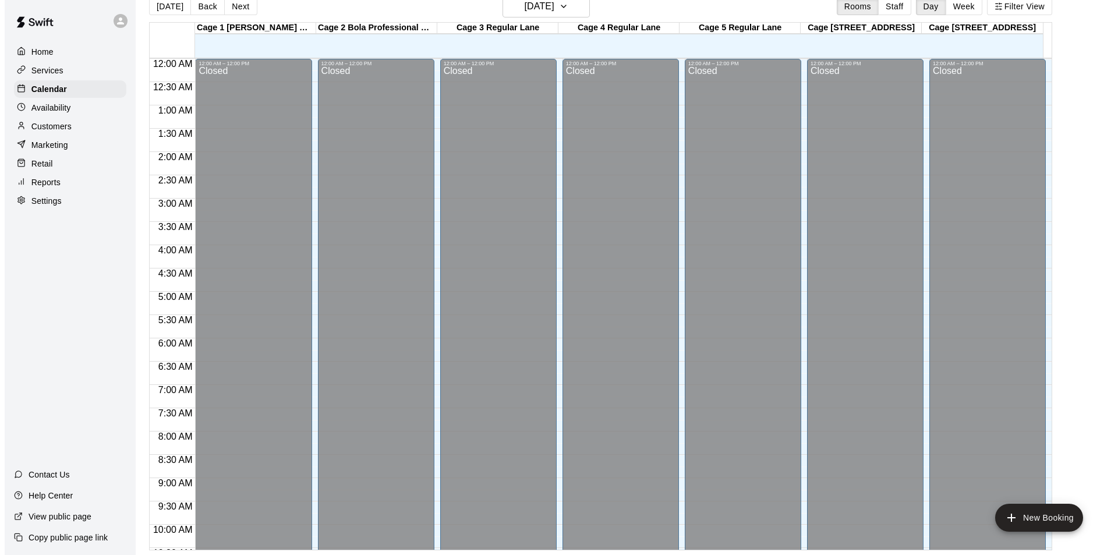
scroll to position [534, 0]
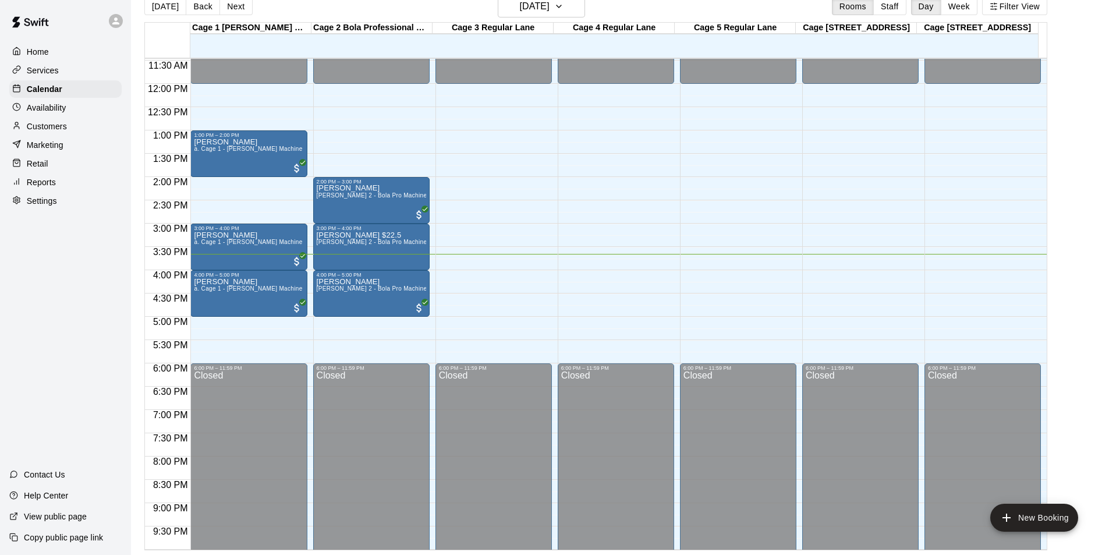
click at [50, 381] on div "Home Services Calendar Availability Customers Marketing Retail Reports Settings…" at bounding box center [65, 277] width 131 height 555
click at [532, 10] on h6 "[DATE]" at bounding box center [535, 6] width 30 height 16
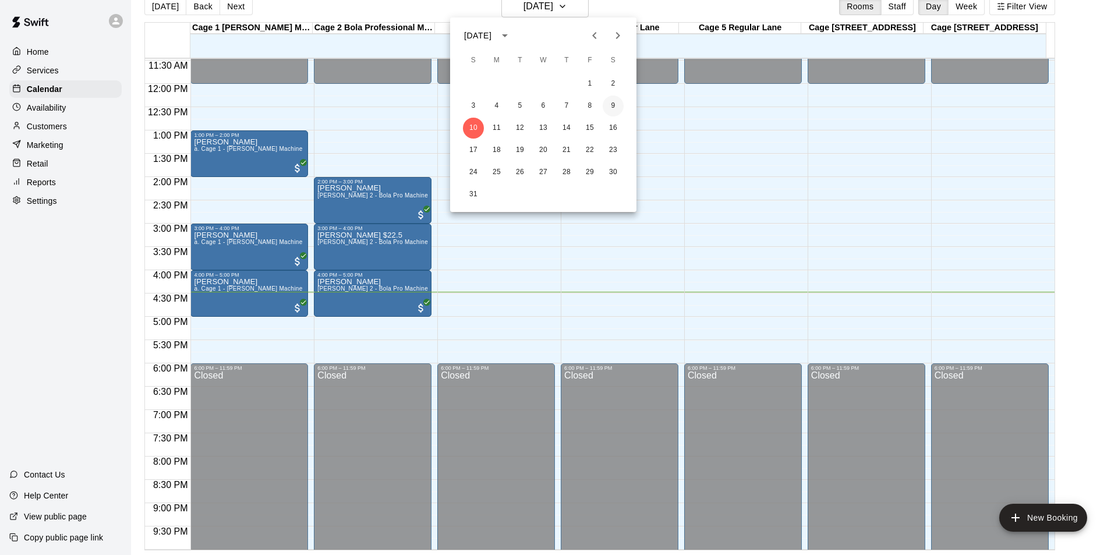
click at [619, 104] on button "9" at bounding box center [613, 105] width 21 height 21
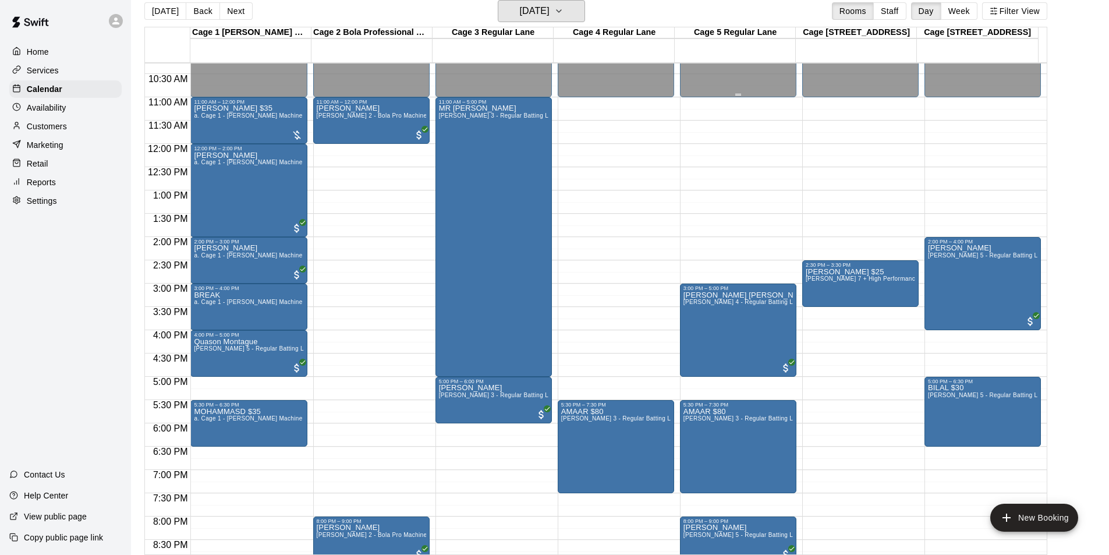
scroll to position [359, 0]
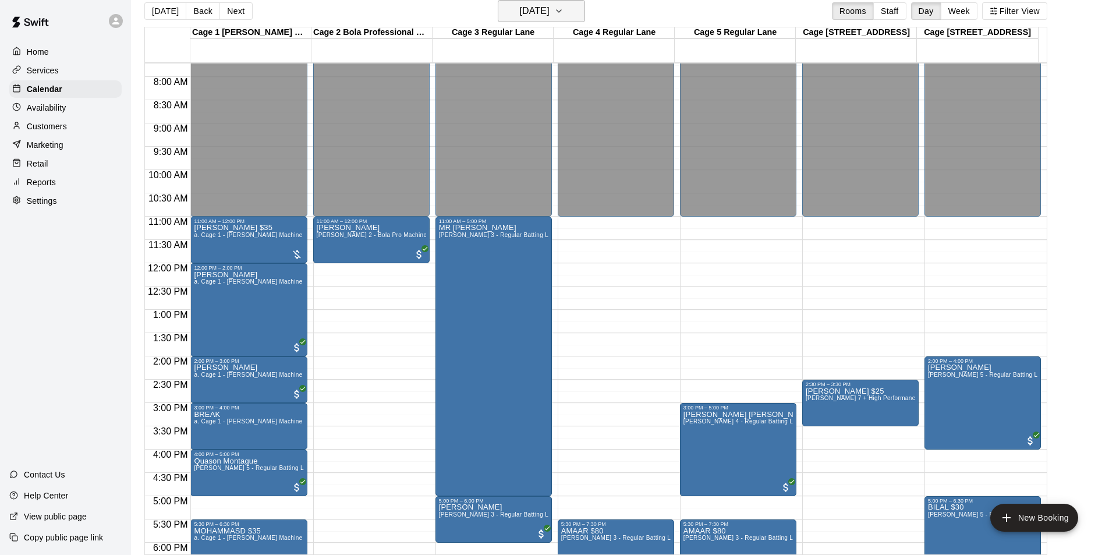
click at [550, 15] on h6 "Saturday Aug 09" at bounding box center [535, 11] width 30 height 16
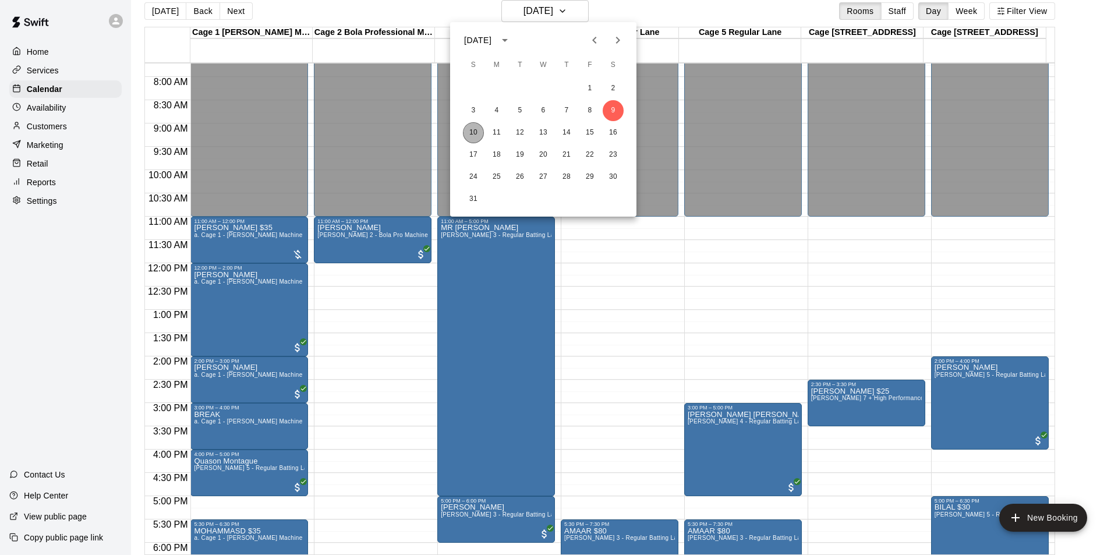
click at [469, 139] on button "10" at bounding box center [473, 132] width 21 height 21
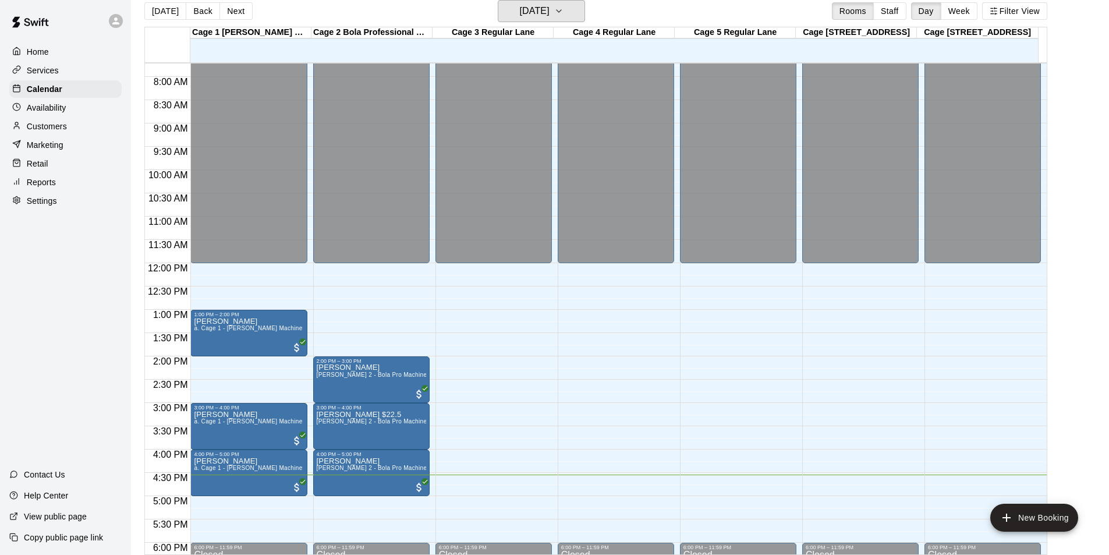
click at [498, 0] on button "[DATE]" at bounding box center [541, 11] width 87 height 22
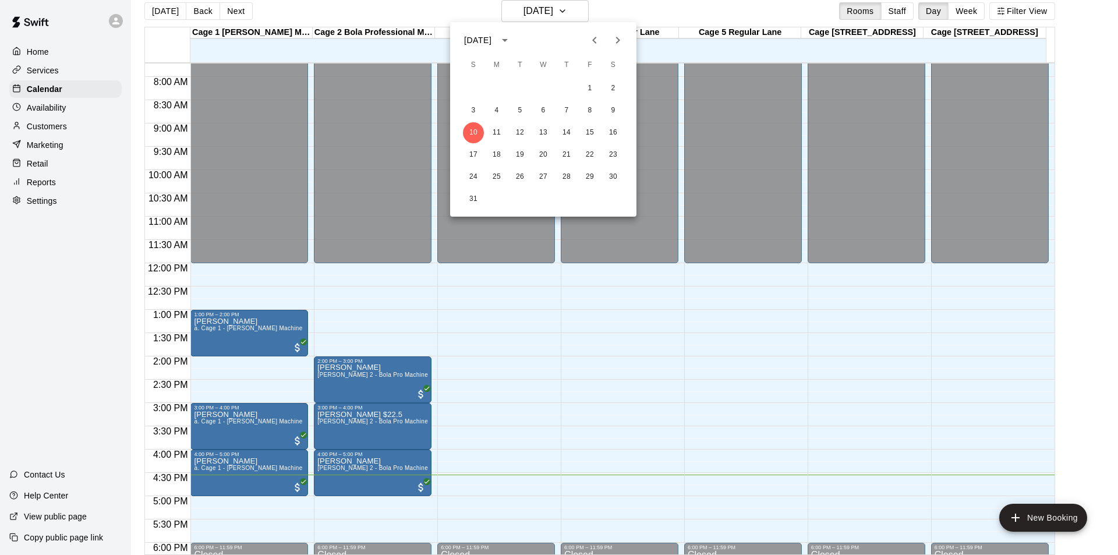
click at [36, 240] on div at bounding box center [559, 277] width 1118 height 555
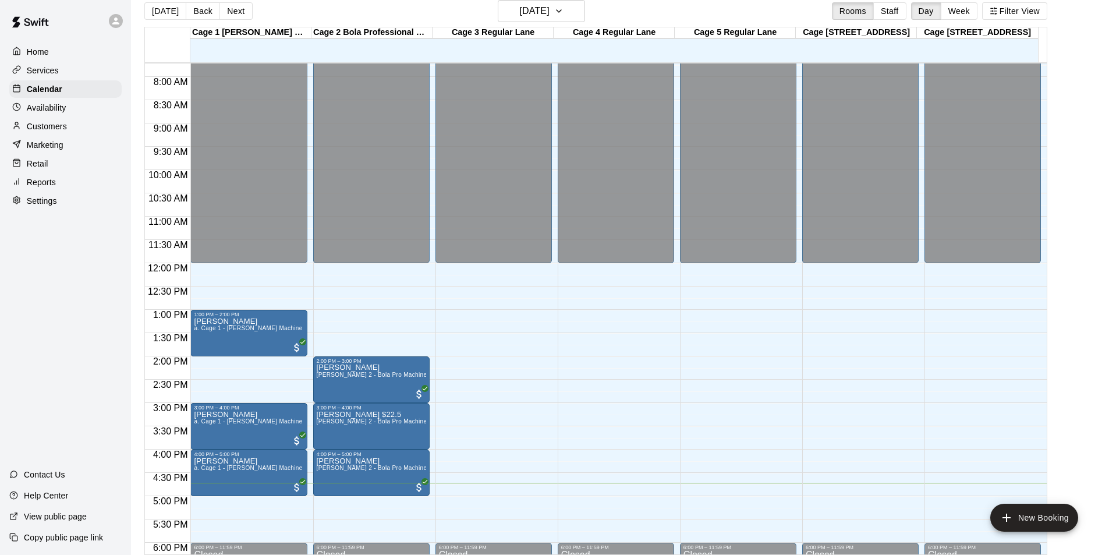
drag, startPoint x: 0, startPoint y: 134, endPoint x: 31, endPoint y: 33, distance: 106.6
click at [31, 33] on div "Home Services Calendar Availability Customers Marketing Retail Reports Settings" at bounding box center [65, 105] width 131 height 211
drag, startPoint x: 0, startPoint y: 324, endPoint x: 6, endPoint y: 320, distance: 7.1
click at [1, 324] on div "Home Services Calendar Availability Customers Marketing Retail Reports Settings…" at bounding box center [65, 277] width 131 height 555
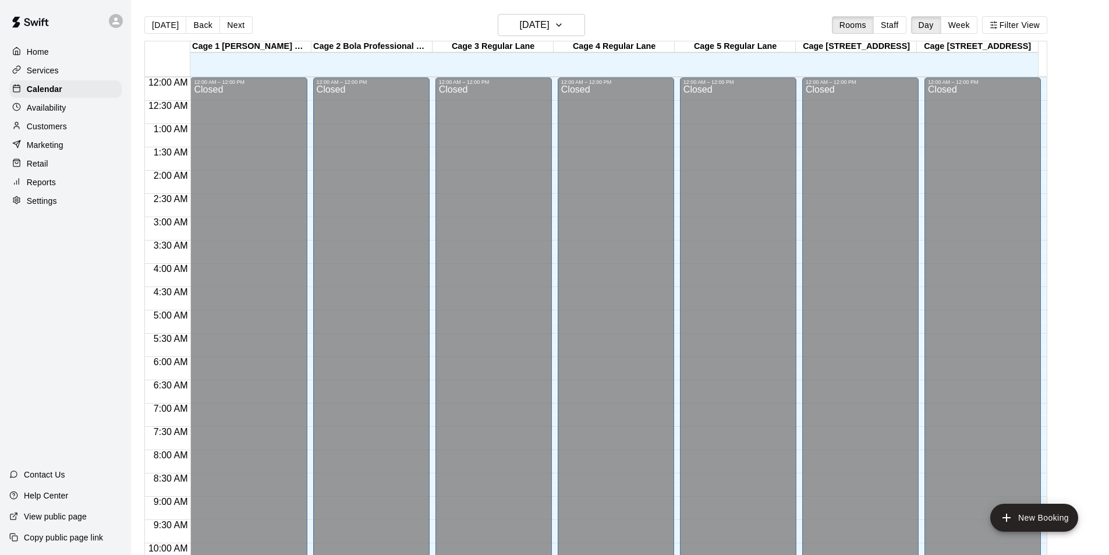
scroll to position [592, 0]
